Goal: Task Accomplishment & Management: Manage account settings

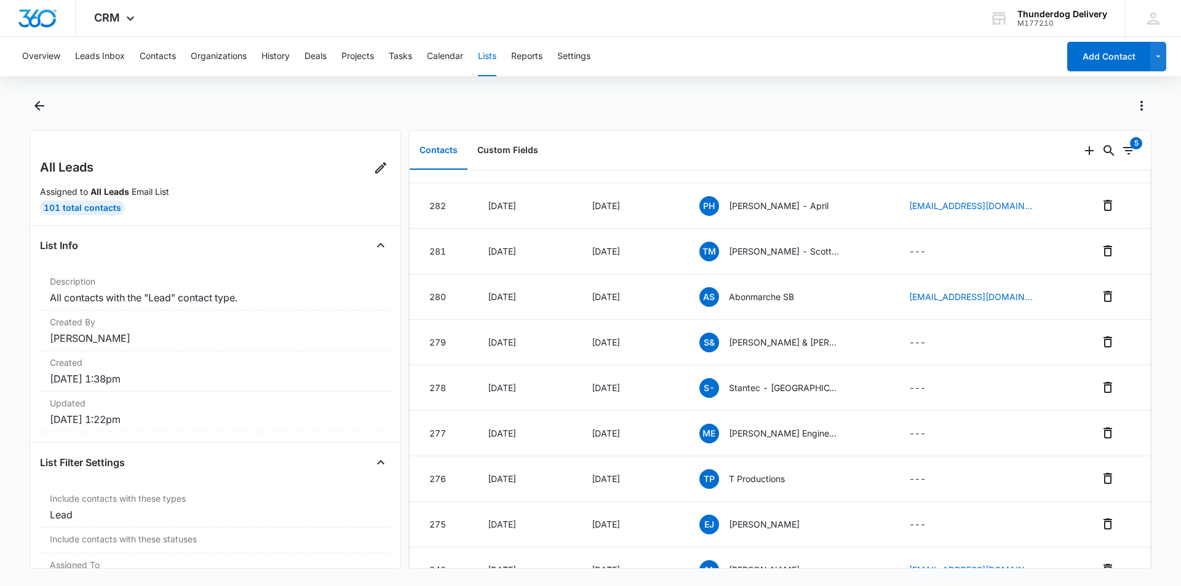
scroll to position [307, 0]
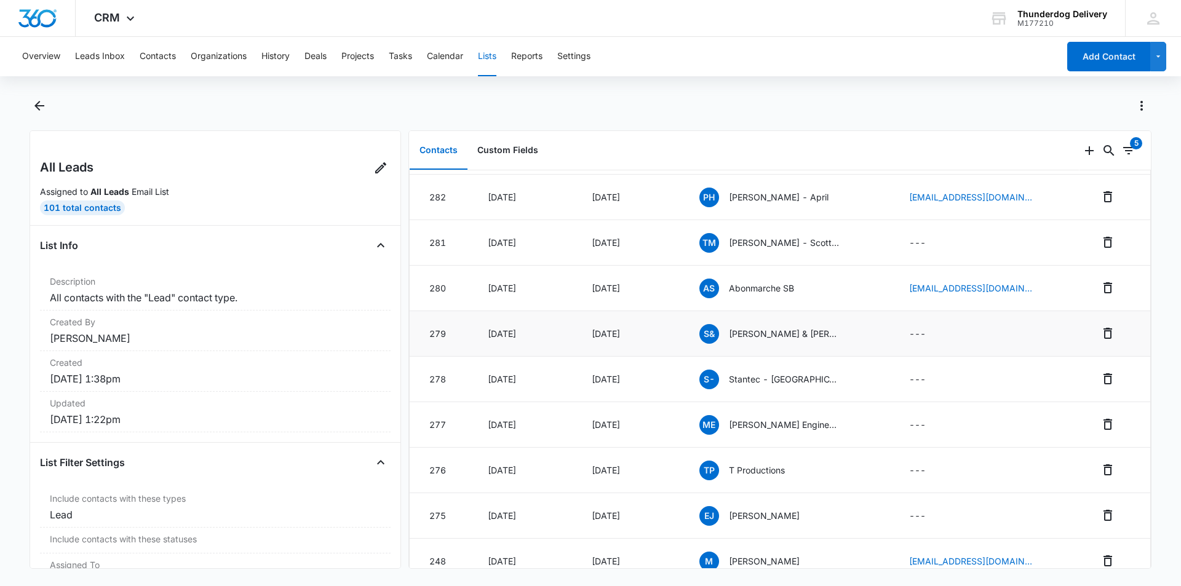
click at [782, 334] on p "[PERSON_NAME] & [PERSON_NAME] Architects SB" at bounding box center [784, 333] width 111 height 13
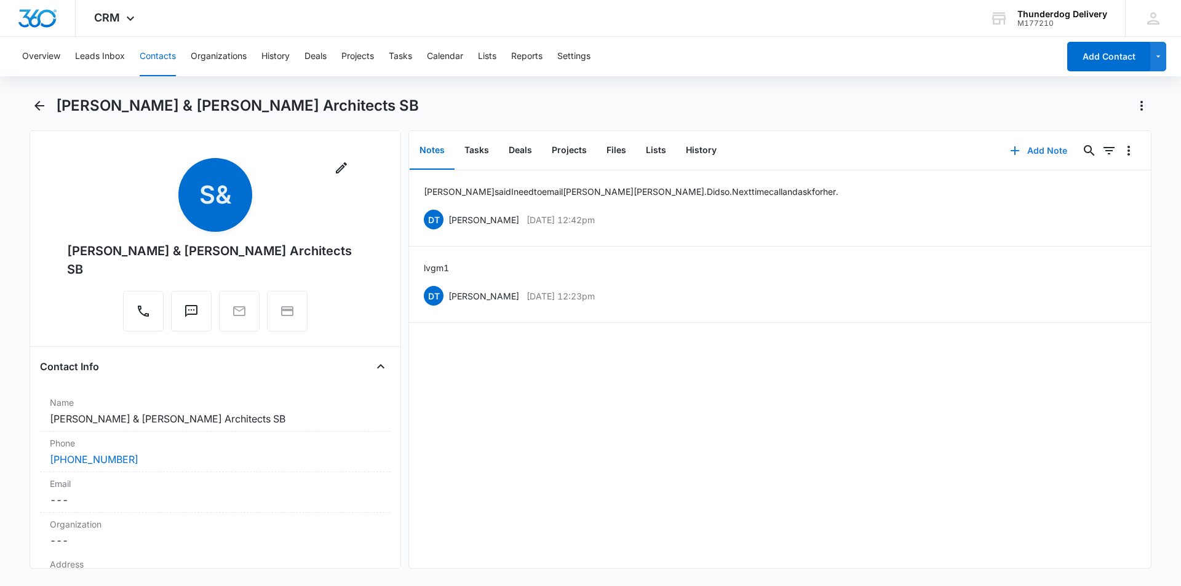
click at [1029, 149] on button "Add Note" at bounding box center [1038, 151] width 82 height 30
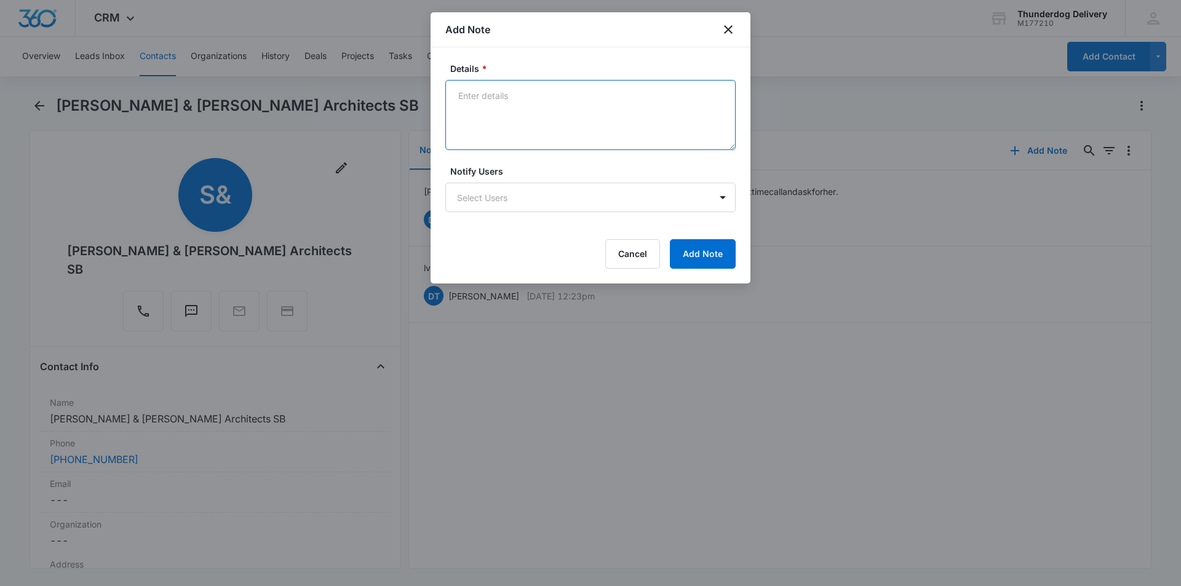
click at [508, 108] on textarea "Details *" at bounding box center [590, 115] width 290 height 70
type textarea "fu email"
click at [490, 196] on body "CRM Apps Reputation Websites Forms CRM Email Social Payments POS Content Ads In…" at bounding box center [590, 293] width 1181 height 586
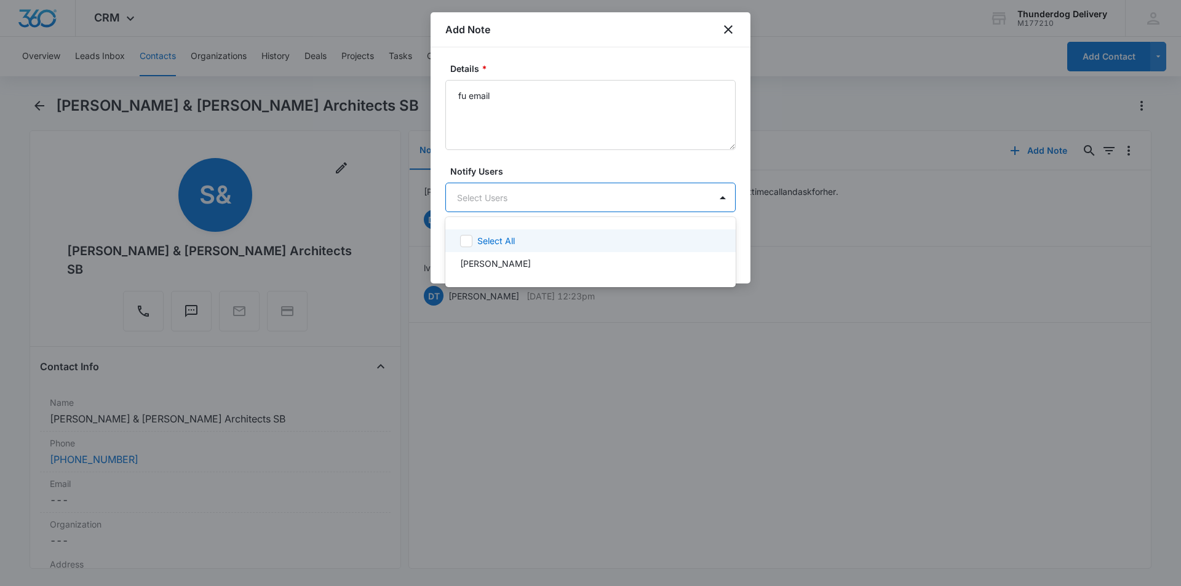
click at [466, 243] on icon at bounding box center [466, 240] width 11 height 11
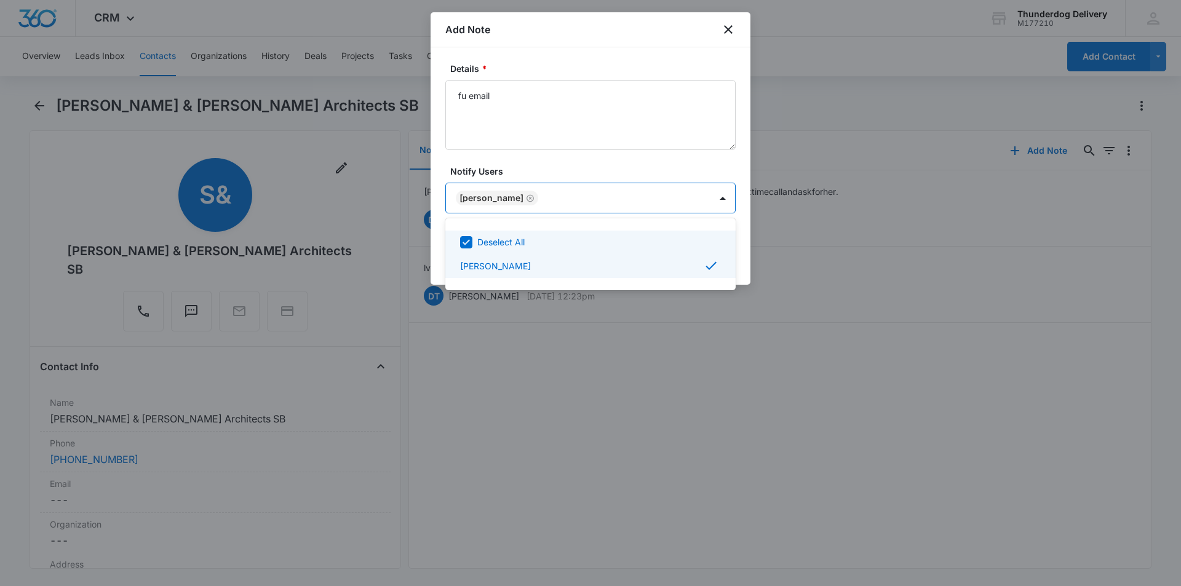
click at [521, 140] on div at bounding box center [590, 293] width 1181 height 586
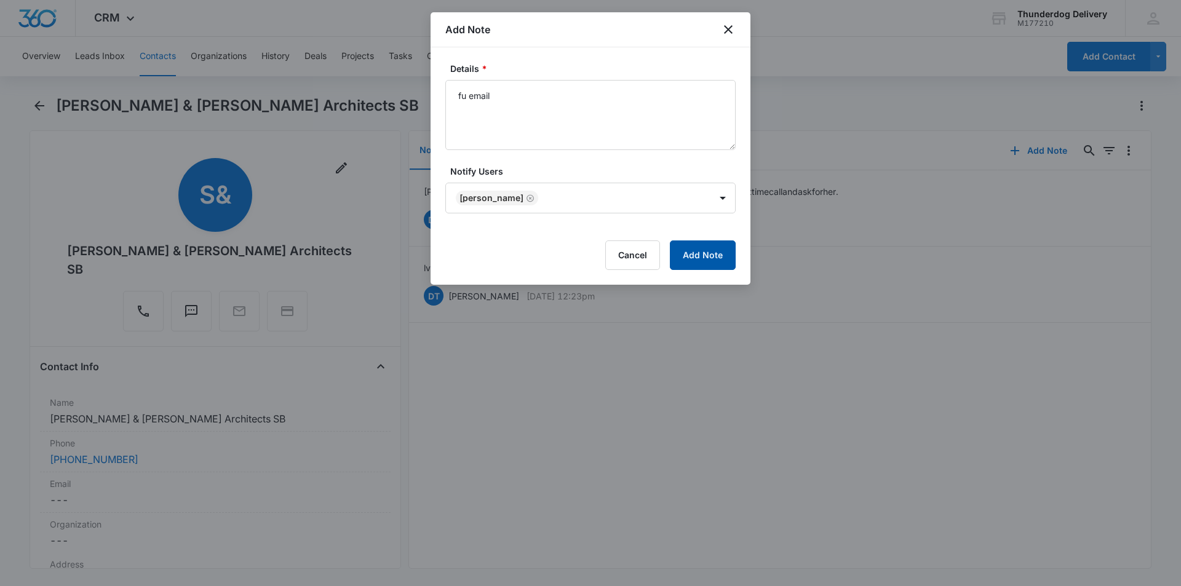
click at [697, 261] on button "Add Note" at bounding box center [703, 255] width 66 height 30
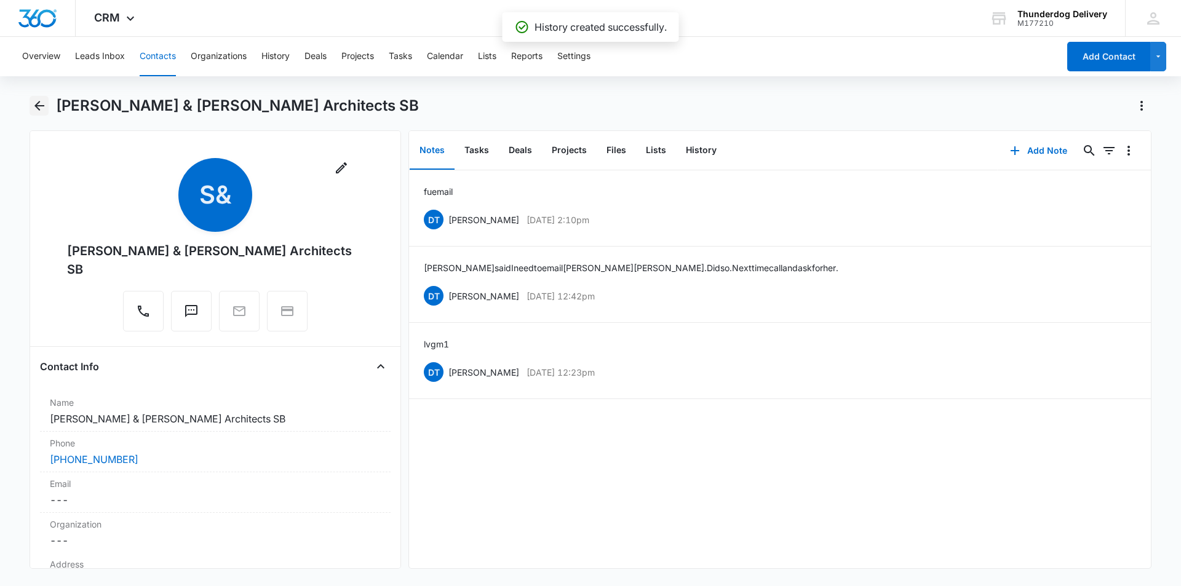
click at [39, 106] on icon "Back" at bounding box center [39, 106] width 10 height 10
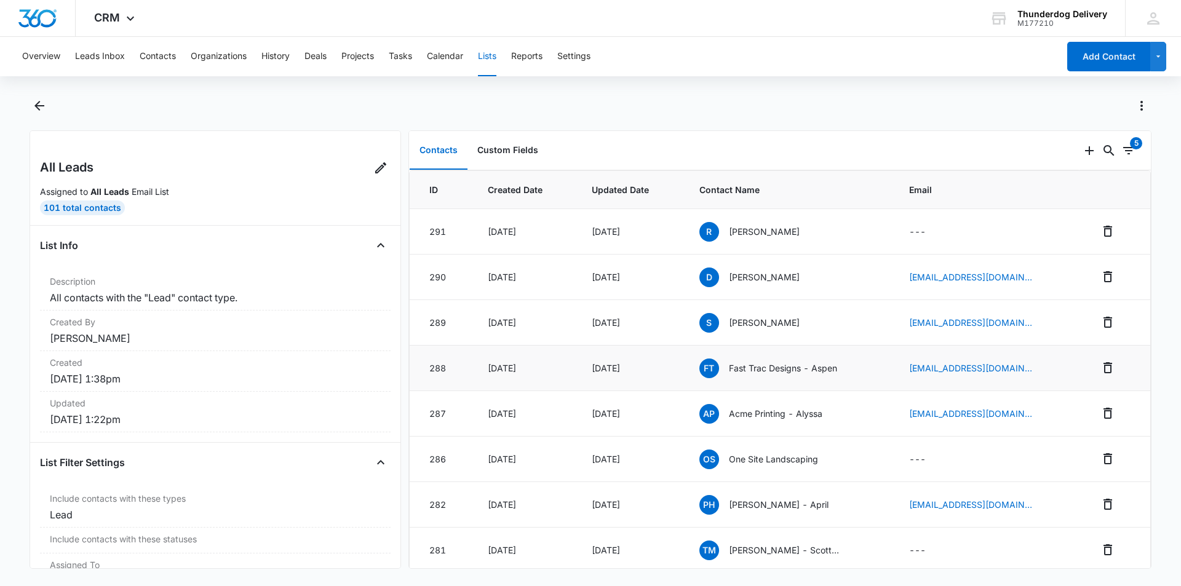
click at [772, 370] on p "Fast Trac Designs - Aspen" at bounding box center [783, 368] width 108 height 13
